Goal: Task Accomplishment & Management: Use online tool/utility

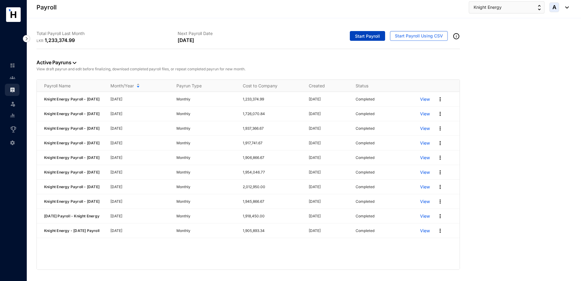
click at [373, 37] on span "Start Payroll" at bounding box center [367, 36] width 25 height 6
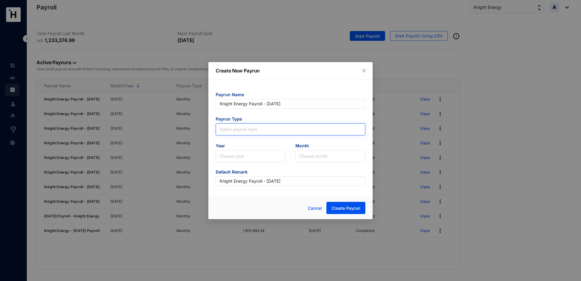
click at [257, 132] on input "search" at bounding box center [290, 128] width 142 height 9
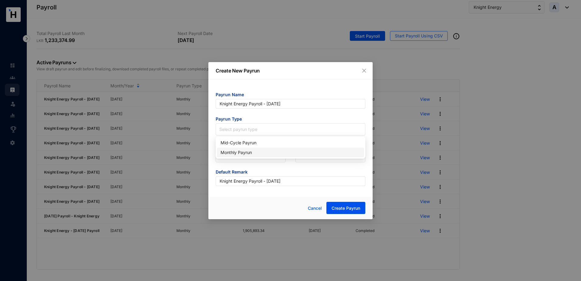
click at [244, 153] on div "Monthly Payrun" at bounding box center [291, 152] width 140 height 7
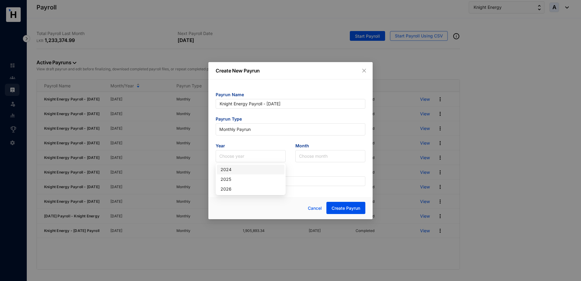
click at [244, 153] on input "search" at bounding box center [250, 156] width 63 height 12
click at [231, 179] on div "2025" at bounding box center [251, 179] width 60 height 7
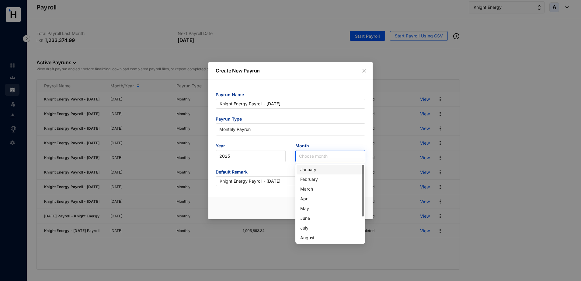
click at [314, 154] on input "search" at bounding box center [330, 156] width 63 height 12
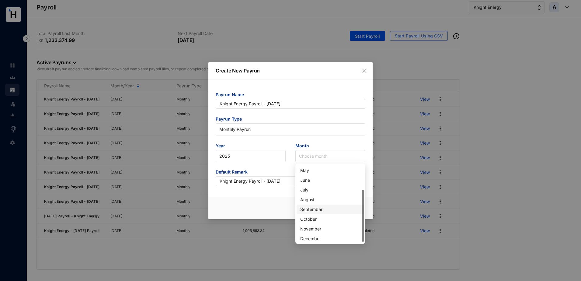
click at [317, 208] on div "September" at bounding box center [330, 209] width 60 height 7
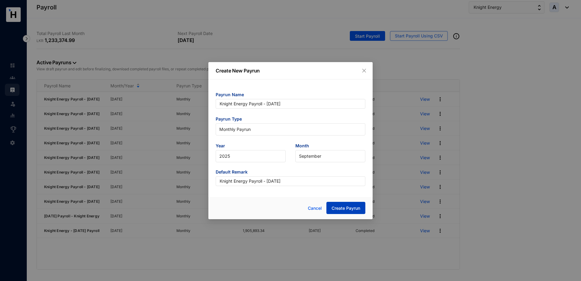
click at [356, 209] on span "Create Payrun" at bounding box center [346, 208] width 29 height 6
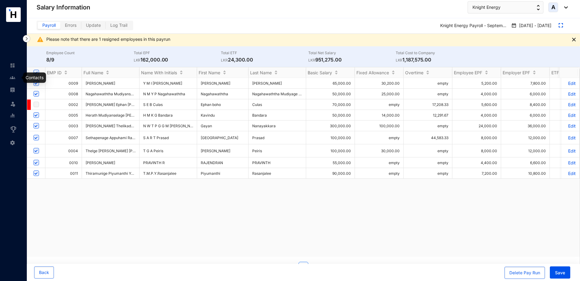
click at [15, 76] on img at bounding box center [12, 77] width 5 height 5
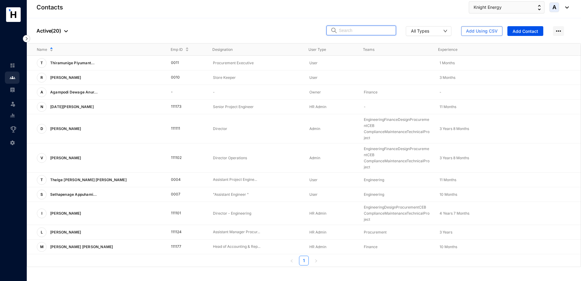
click at [370, 30] on input "text" at bounding box center [365, 30] width 53 height 9
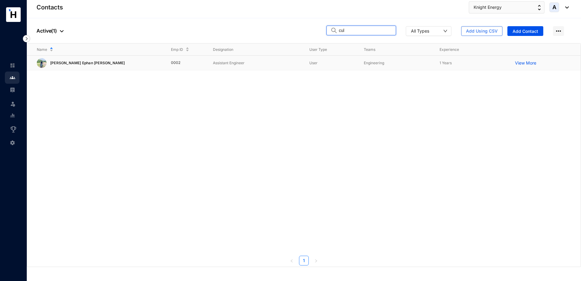
type input "cul"
click at [111, 64] on p "[PERSON_NAME] Ephan [PERSON_NAME]" at bounding box center [87, 63] width 81 height 10
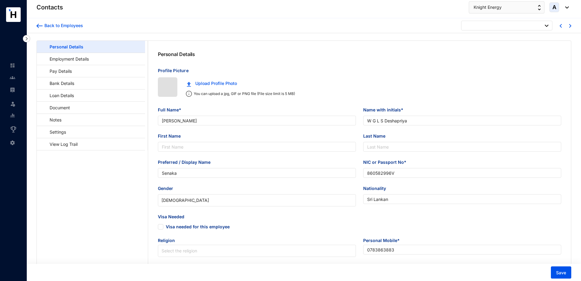
type input "[DATE]"
checkbox input "false"
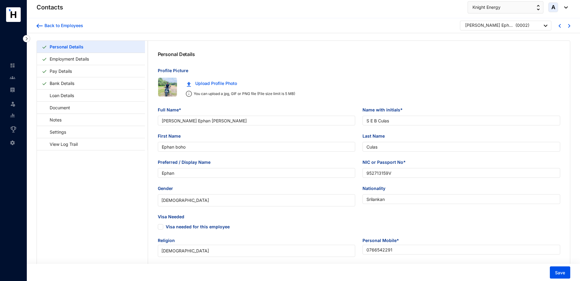
type input "[PERSON_NAME] Ephan [PERSON_NAME]"
type input "S E B Culas"
type input "Ephan boho"
type input "Culas"
type input "Ephan"
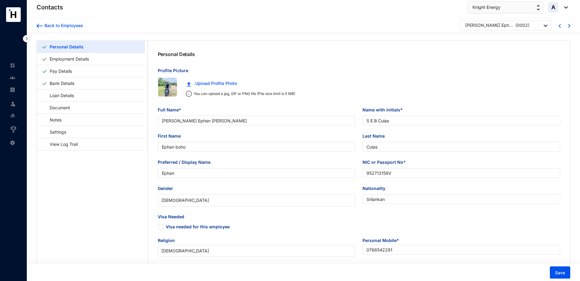
type input "952713159V"
type input "Srilankan"
type input "0766542291"
type input "[PERSON_NAME][DOMAIN_NAME][STREET_ADDRESS]"
checkbox input "true"
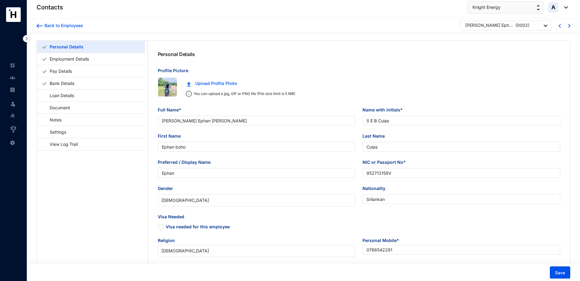
type input "Sahayanathan culas"
type input "Single"
type input "0773585054"
type input "0766542291"
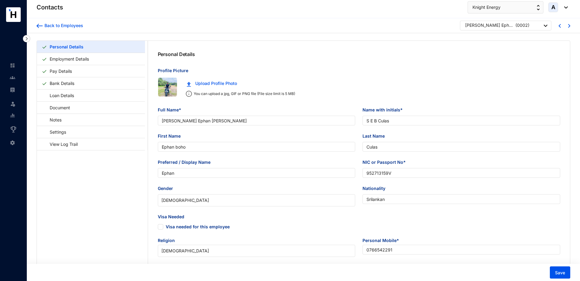
type input "[DATE]"
click at [65, 131] on link "Settings" at bounding box center [55, 132] width 26 height 12
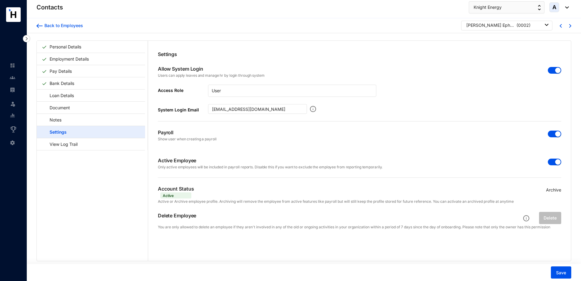
click at [556, 136] on div "button" at bounding box center [558, 133] width 5 height 5
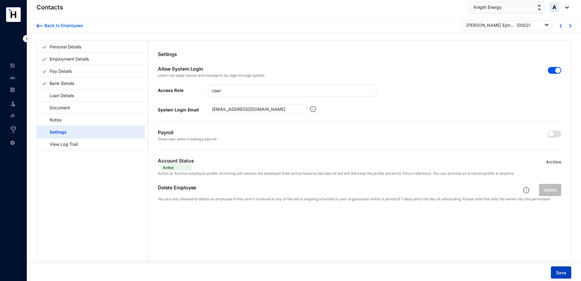
click at [562, 270] on span "Save" at bounding box center [561, 273] width 10 height 6
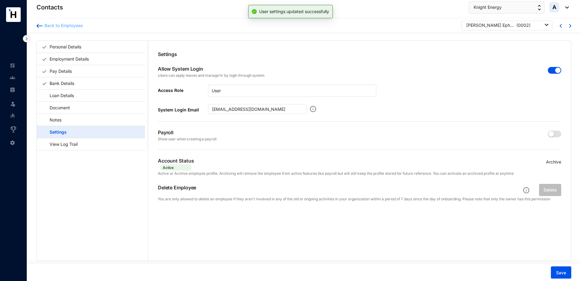
click at [72, 26] on div "Back to Employees" at bounding box center [63, 26] width 40 height 6
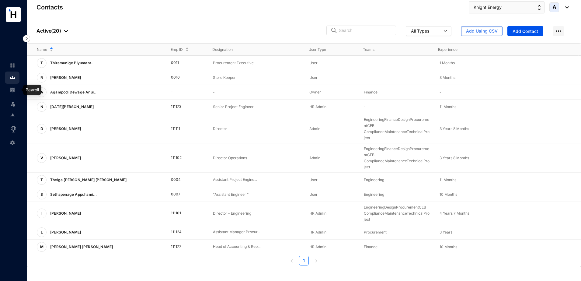
click at [13, 90] on img at bounding box center [12, 89] width 5 height 5
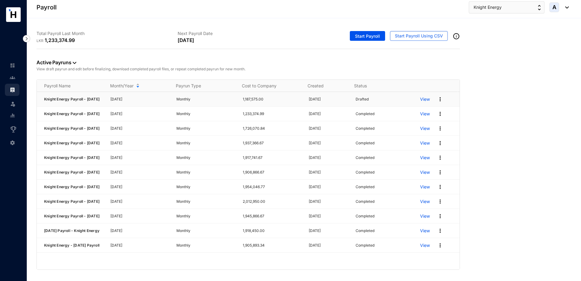
click at [437, 99] on img at bounding box center [440, 99] width 6 height 6
click at [411, 126] on p "Edit" at bounding box center [412, 126] width 43 height 10
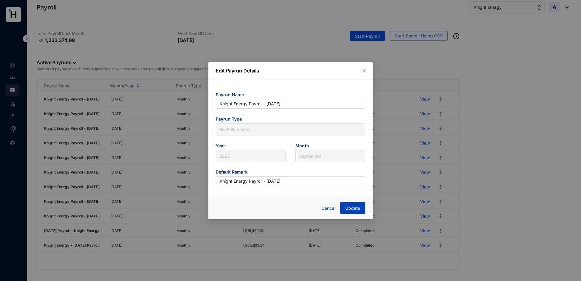
click at [355, 209] on span "Update" at bounding box center [353, 208] width 15 height 6
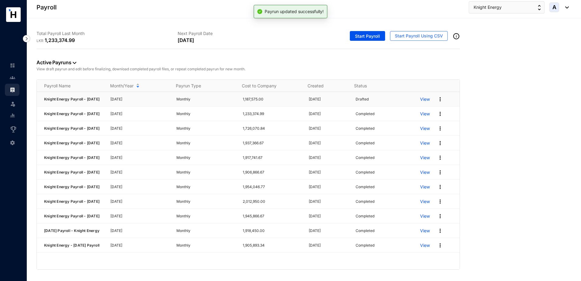
click at [423, 99] on p "View" at bounding box center [425, 99] width 10 height 6
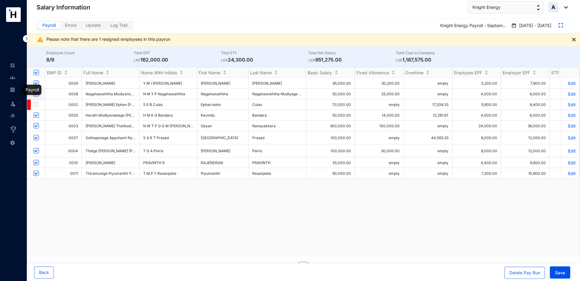
click at [12, 90] on img at bounding box center [12, 89] width 5 height 5
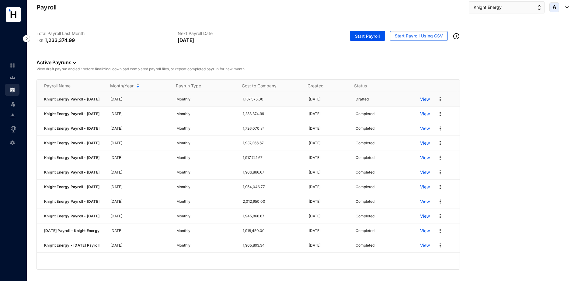
click at [437, 100] on img at bounding box center [440, 99] width 6 height 6
click at [421, 110] on p "Delete" at bounding box center [412, 113] width 43 height 10
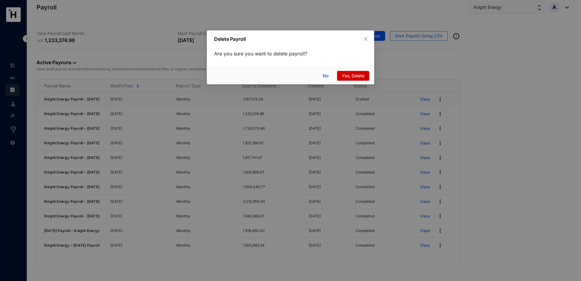
click at [365, 77] on button "Yes, Delete" at bounding box center [353, 76] width 32 height 10
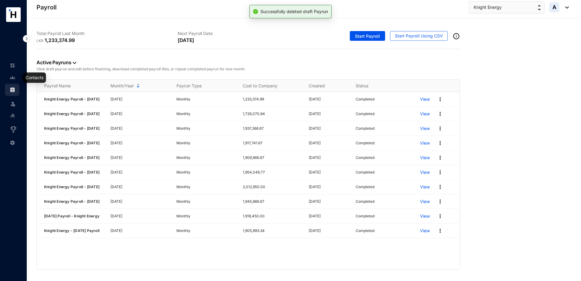
click at [14, 79] on img at bounding box center [12, 77] width 5 height 5
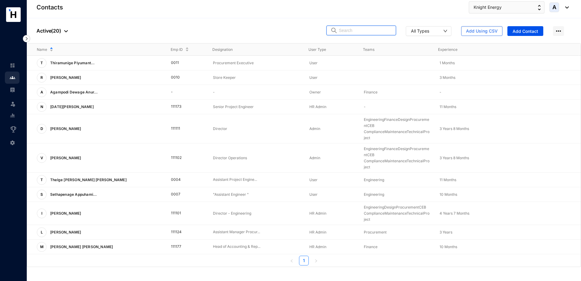
click at [363, 33] on input "text" at bounding box center [365, 30] width 53 height 9
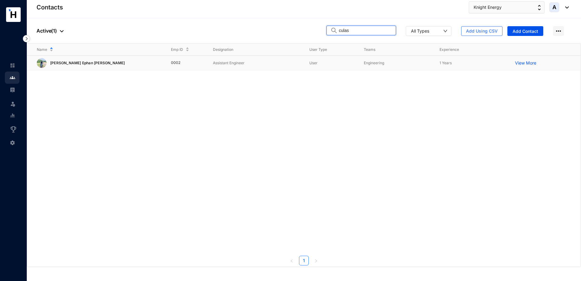
type input "culas"
click at [361, 63] on td "Engineering" at bounding box center [391, 63] width 75 height 15
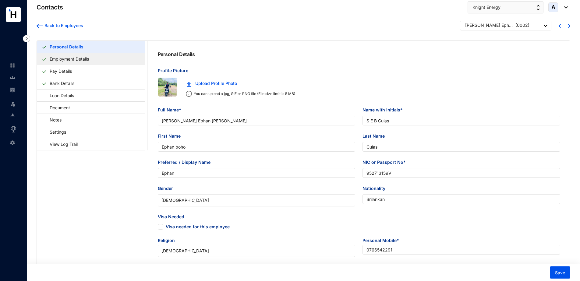
click at [79, 61] on link "Employment Details" at bounding box center [69, 59] width 44 height 12
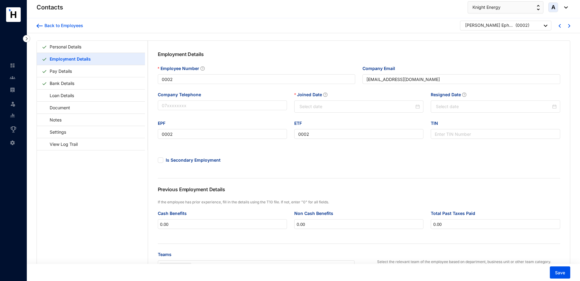
type input "[DATE]"
click at [560, 270] on span "Save" at bounding box center [560, 273] width 10 height 6
click at [14, 87] on img at bounding box center [12, 89] width 5 height 5
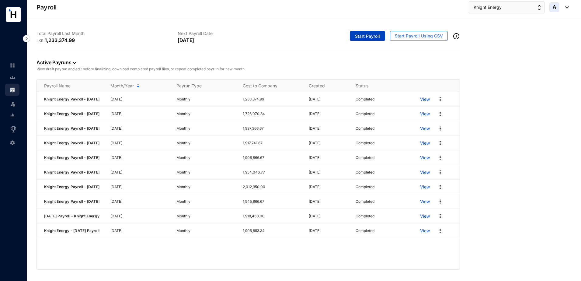
click at [379, 37] on span "Start Payroll" at bounding box center [367, 36] width 25 height 6
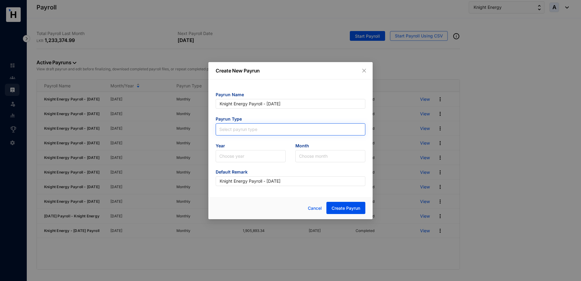
click at [248, 129] on input "search" at bounding box center [290, 128] width 142 height 9
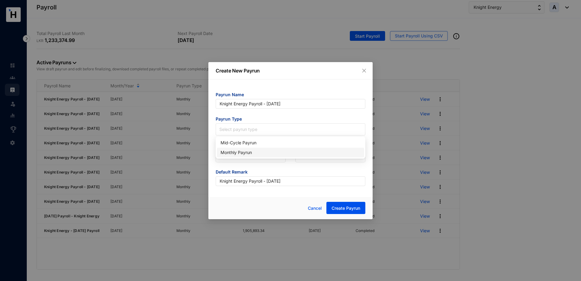
click at [240, 153] on div "Monthly Payrun" at bounding box center [291, 152] width 140 height 7
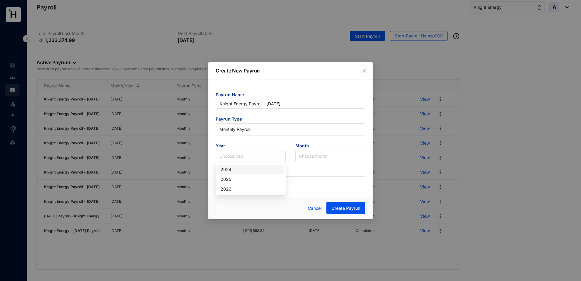
click at [240, 153] on input "search" at bounding box center [250, 156] width 63 height 12
click at [235, 180] on div "2025" at bounding box center [251, 179] width 60 height 7
click at [318, 158] on input "search" at bounding box center [330, 156] width 63 height 12
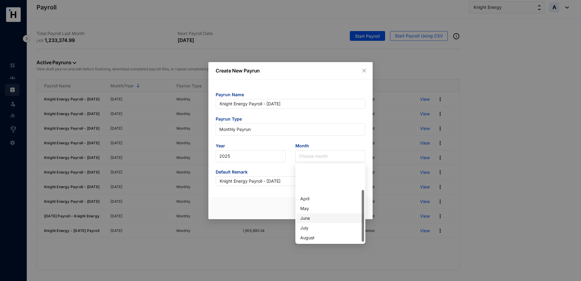
scroll to position [38, 0]
click at [312, 209] on div "September" at bounding box center [330, 209] width 60 height 7
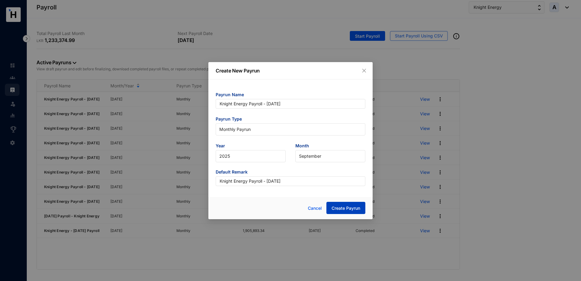
click at [341, 208] on span "Create Payrun" at bounding box center [346, 208] width 29 height 6
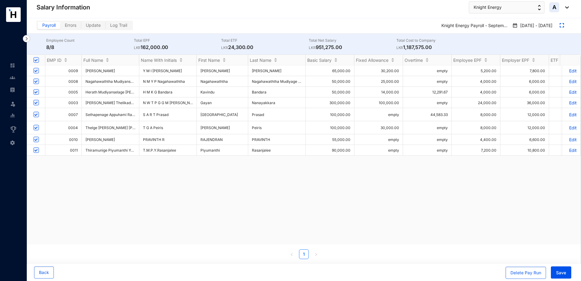
click at [568, 91] on p "Edit" at bounding box center [572, 92] width 11 height 5
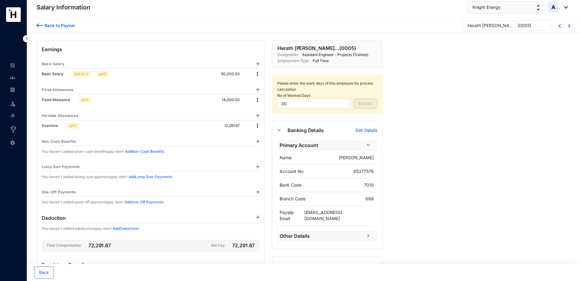
click at [255, 125] on img at bounding box center [257, 126] width 6 height 6
click at [261, 133] on span "Edit" at bounding box center [265, 136] width 13 height 7
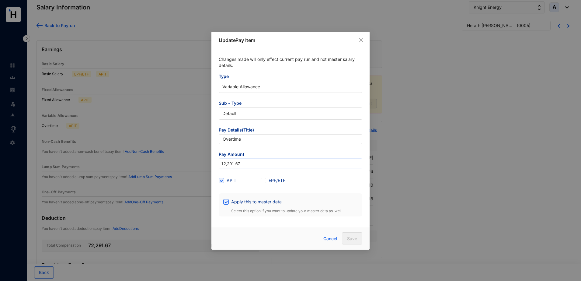
click at [242, 162] on input "12,291.67" at bounding box center [290, 164] width 143 height 10
drag, startPoint x: 247, startPoint y: 163, endPoint x: 211, endPoint y: 163, distance: 36.8
click at [211, 163] on div "Update Pay Item Changes made will only effect current pay run and not master sa…" at bounding box center [290, 140] width 581 height 281
paste input "26,458.33"
type input "26,458.33"
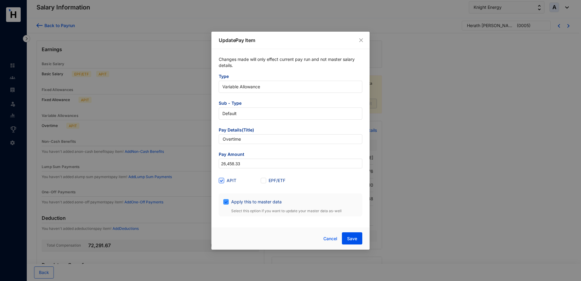
click at [227, 204] on span at bounding box center [225, 201] width 5 height 5
click at [227, 203] on input "Apply this to master data" at bounding box center [225, 201] width 4 height 4
checkbox input "false"
click at [352, 237] on span "Save" at bounding box center [352, 239] width 10 height 6
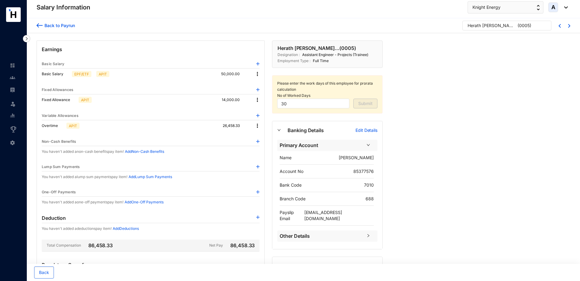
click at [67, 26] on div "Back to Payrun" at bounding box center [59, 25] width 32 height 6
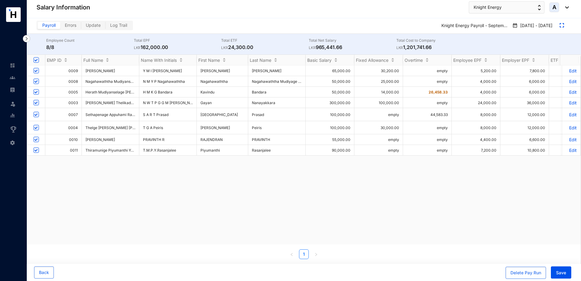
click at [568, 115] on p "Edit" at bounding box center [572, 114] width 11 height 5
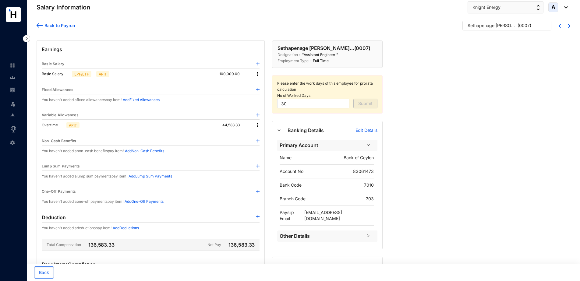
click at [257, 125] on img at bounding box center [257, 125] width 6 height 6
click at [261, 135] on span "Edit" at bounding box center [265, 135] width 13 height 7
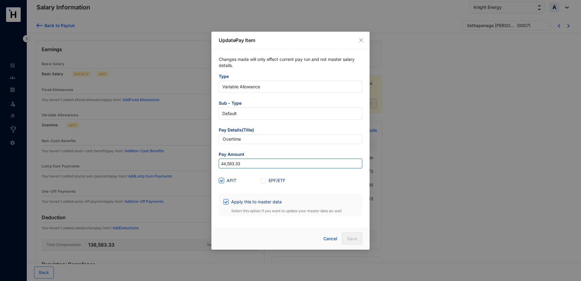
click at [246, 162] on input "44,583.33" at bounding box center [290, 164] width 143 height 10
drag, startPoint x: 253, startPoint y: 163, endPoint x: 218, endPoint y: 162, distance: 34.7
click at [218, 162] on div "Changes made will only effect current pay run and not master salary details. Ty…" at bounding box center [291, 136] width 158 height 175
paste input "18,750"
type input "18,750"
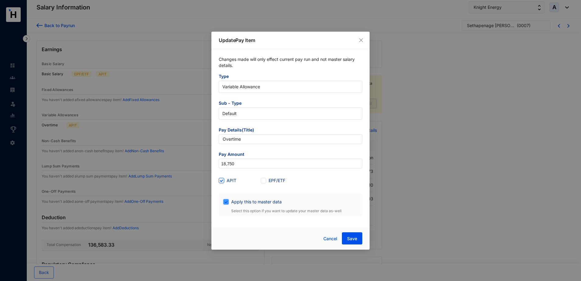
click at [226, 202] on input "Apply this to master data" at bounding box center [225, 201] width 4 height 4
checkbox input "false"
click at [356, 239] on span "Save" at bounding box center [352, 239] width 10 height 6
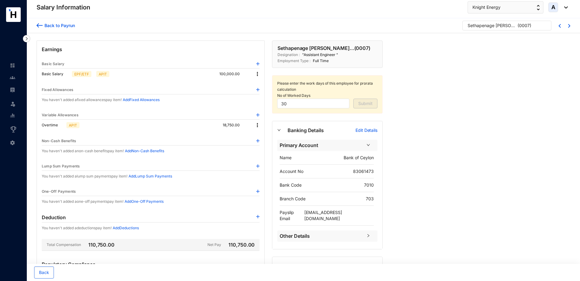
click at [64, 27] on div "Back to Payrun" at bounding box center [59, 25] width 32 height 6
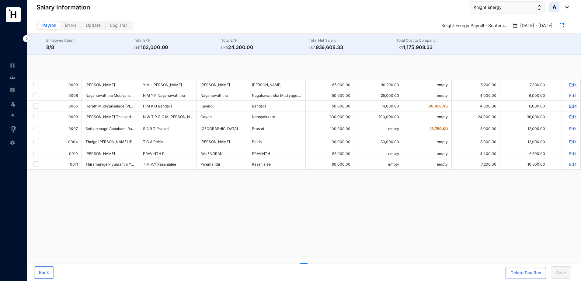
checkbox input "true"
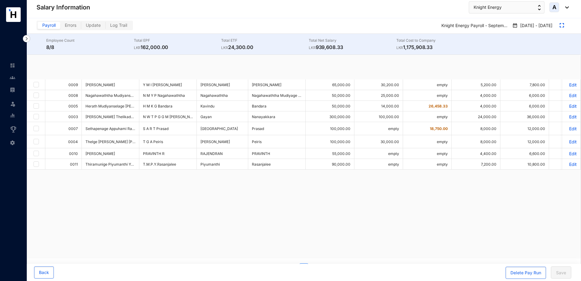
checkbox input "true"
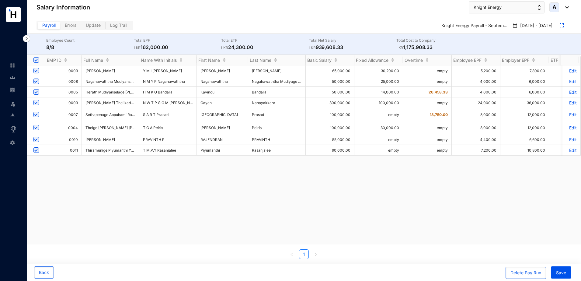
click at [569, 126] on p "Edit" at bounding box center [572, 127] width 11 height 5
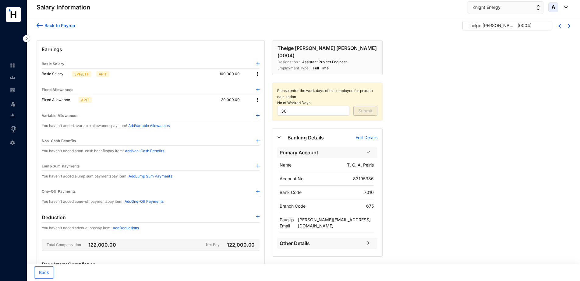
click at [258, 115] on img at bounding box center [257, 115] width 3 height 3
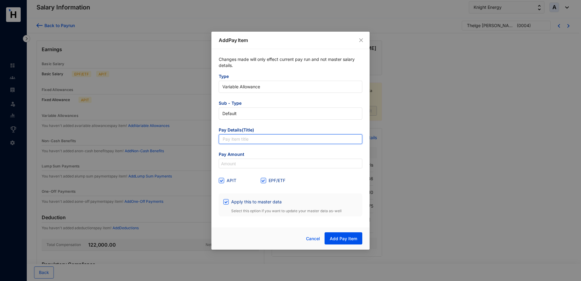
click at [242, 140] on input "text" at bounding box center [291, 139] width 144 height 10
type input "Overtime"
click at [265, 180] on input "EPF/ETF" at bounding box center [263, 180] width 4 height 4
checkbox input "false"
click at [227, 203] on span at bounding box center [225, 201] width 5 height 5
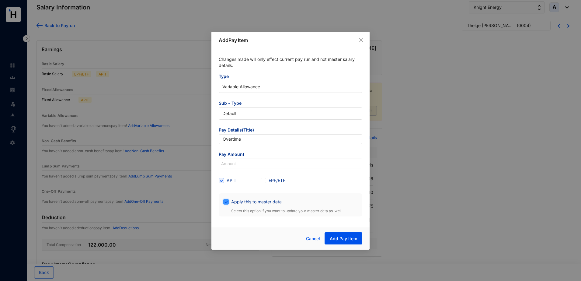
click at [227, 203] on input "Apply this to master data" at bounding box center [225, 201] width 4 height 4
checkbox input "false"
click at [233, 165] on input at bounding box center [290, 164] width 143 height 10
paste input "28,333.33"
type input "28,333.33"
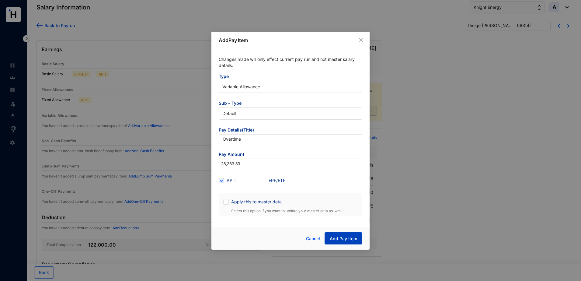
click at [356, 240] on span "Add Pay Item" at bounding box center [343, 239] width 27 height 6
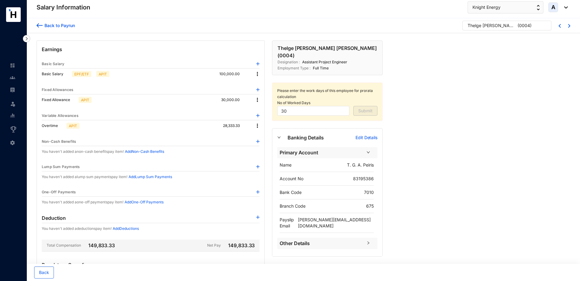
click at [65, 24] on div "Back to Payrun" at bounding box center [59, 25] width 32 height 6
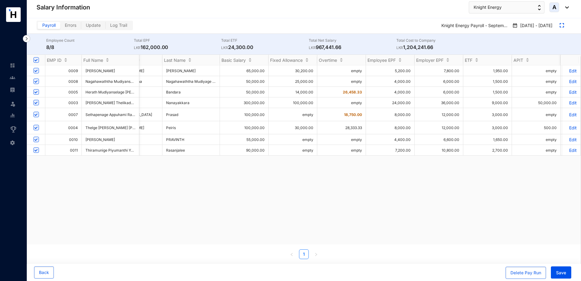
scroll to position [0, 86]
click at [566, 273] on span "Save" at bounding box center [561, 273] width 10 height 6
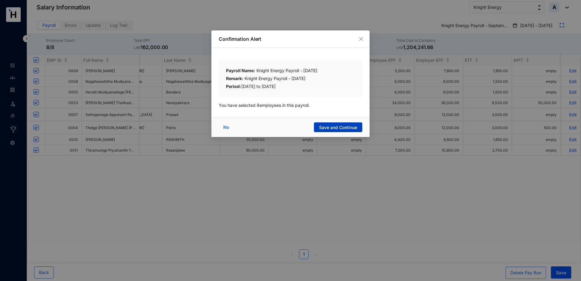
click at [347, 127] on span "Save and Continue" at bounding box center [338, 128] width 38 height 6
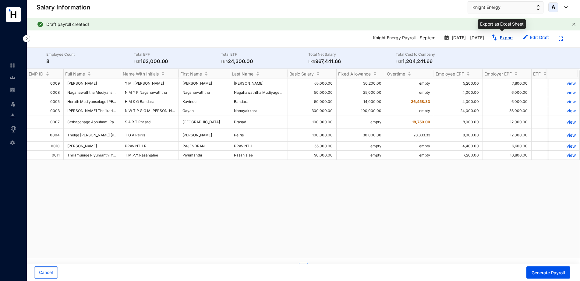
click at [510, 37] on link "Export" at bounding box center [506, 37] width 13 height 5
click at [561, 273] on span "Generate Payroll" at bounding box center [547, 273] width 33 height 6
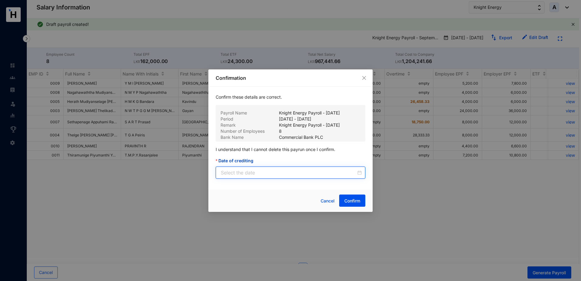
click at [297, 175] on input "Date of crediting" at bounding box center [288, 172] width 135 height 7
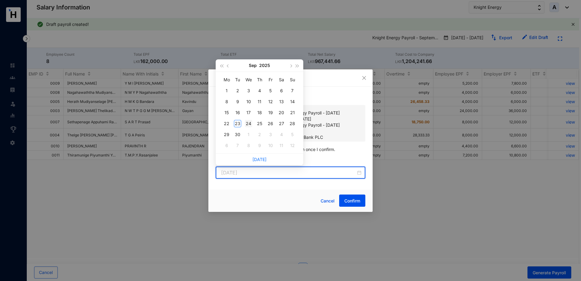
type input "[DATE]"
click at [250, 121] on div "24" at bounding box center [248, 123] width 7 height 7
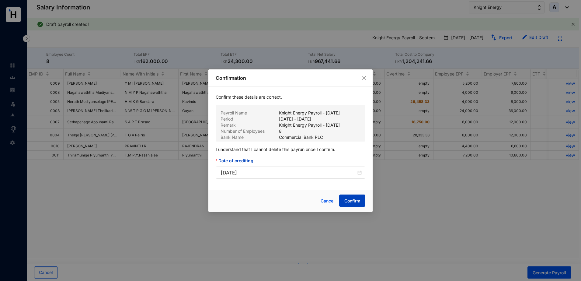
click at [356, 198] on span "Confirm" at bounding box center [353, 201] width 16 height 6
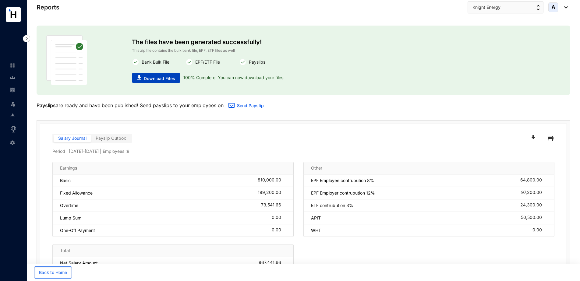
click at [169, 78] on span "Download Files" at bounding box center [159, 78] width 31 height 6
click at [349, 128] on div "Salary Journal Payslip Outbox Period : [DATE] - [DATE] | Employees : 8 Earnings…" at bounding box center [303, 208] width 526 height 169
click at [534, 136] on img "button" at bounding box center [533, 137] width 4 height 5
click at [259, 106] on link "Send Payslip" at bounding box center [250, 105] width 27 height 5
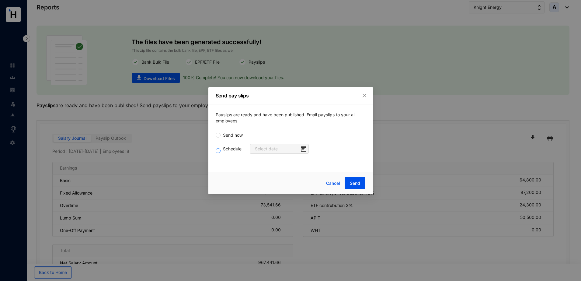
click at [225, 149] on span "Schedule" at bounding box center [232, 149] width 23 height 7
click at [221, 149] on input "Schedule" at bounding box center [218, 150] width 5 height 5
radio input "true"
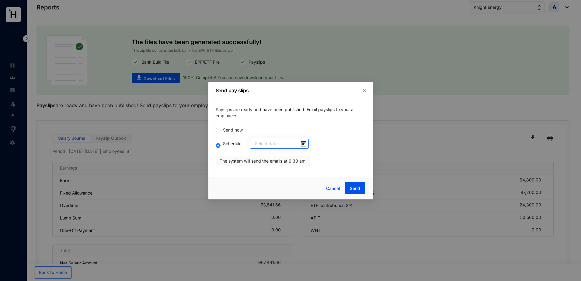
click at [296, 144] on div at bounding box center [280, 143] width 51 height 7
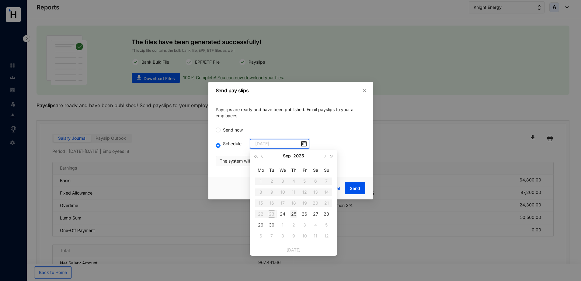
click at [292, 212] on div "25" at bounding box center [293, 213] width 7 height 7
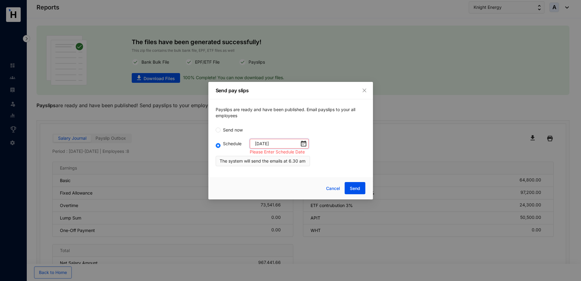
type input "[DATE]"
click at [358, 185] on span "Send" at bounding box center [355, 188] width 10 height 6
